Goal: Task Accomplishment & Management: Use online tool/utility

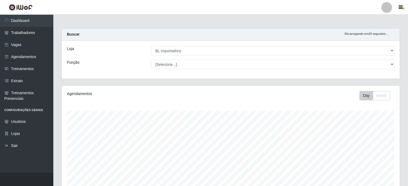
select select "259"
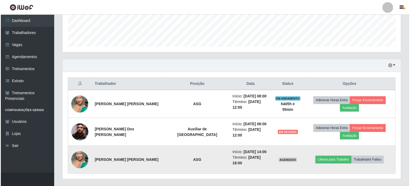
scroll to position [111, 338]
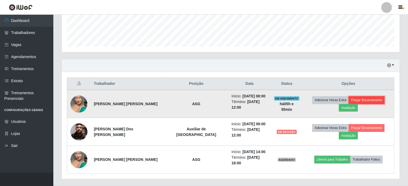
click at [349, 100] on button "Forçar Encerramento" at bounding box center [367, 99] width 36 height 7
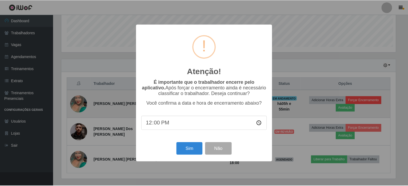
scroll to position [111, 336]
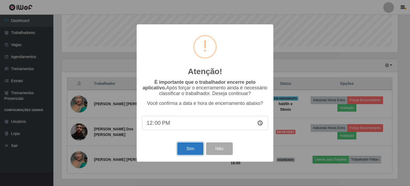
click at [190, 151] on button "Sim" at bounding box center [190, 148] width 26 height 13
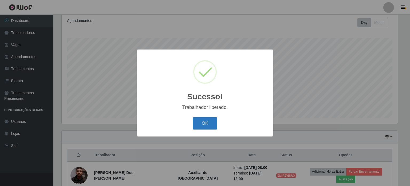
click at [208, 121] on button "OK" at bounding box center [205, 123] width 25 height 13
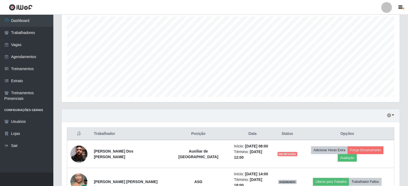
scroll to position [120, 0]
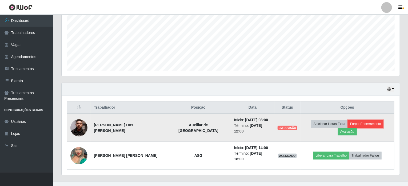
click at [348, 123] on button "Forçar Encerramento" at bounding box center [366, 123] width 36 height 7
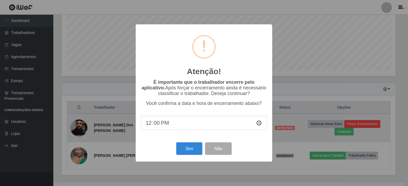
scroll to position [111, 336]
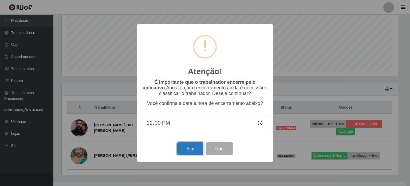
click at [191, 148] on button "Sim" at bounding box center [190, 148] width 26 height 13
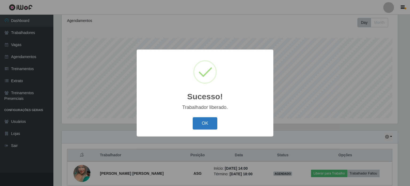
click at [200, 127] on button "OK" at bounding box center [205, 123] width 25 height 13
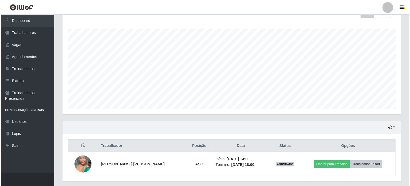
scroll to position [97, 0]
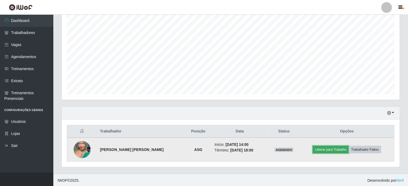
click at [342, 148] on button "Liberar para Trabalho" at bounding box center [331, 148] width 36 height 7
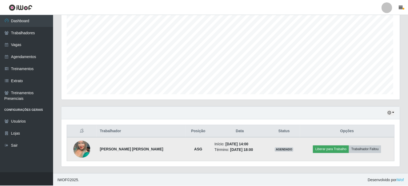
scroll to position [111, 336]
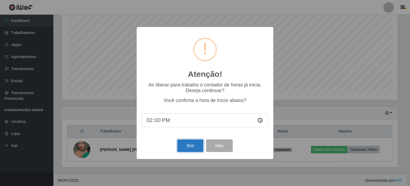
click at [195, 144] on button "Sim" at bounding box center [190, 145] width 26 height 13
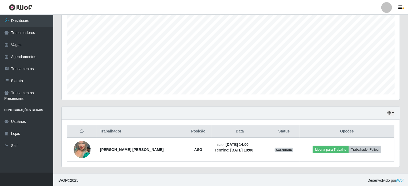
scroll to position [0, 0]
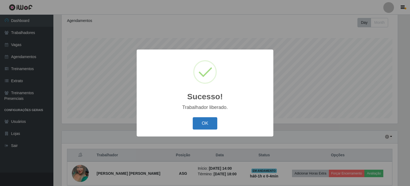
click at [201, 123] on button "OK" at bounding box center [205, 123] width 25 height 13
